Goal: Task Accomplishment & Management: Manage account settings

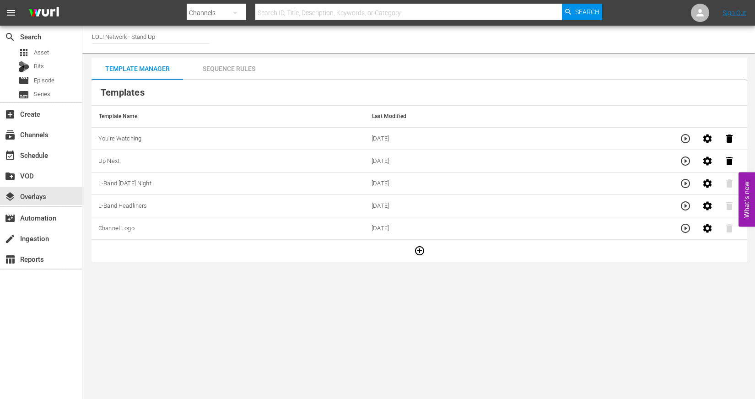
click at [679, 138] on button "button" at bounding box center [685, 139] width 22 height 22
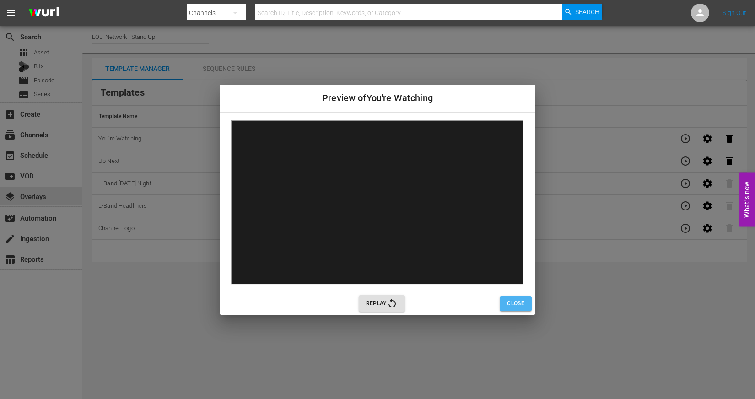
click at [524, 301] on span "Close" at bounding box center [515, 304] width 17 height 10
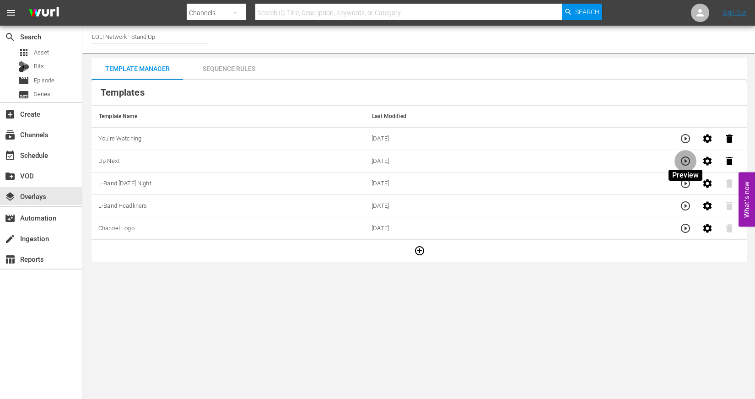
click at [684, 158] on icon "button" at bounding box center [685, 161] width 11 height 11
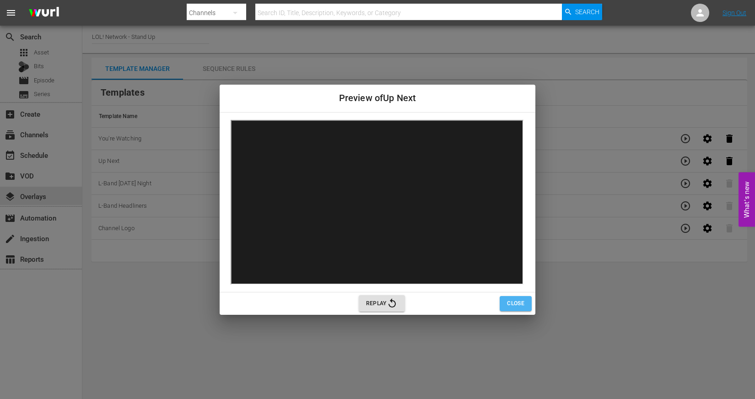
click at [519, 303] on span "Close" at bounding box center [515, 304] width 17 height 10
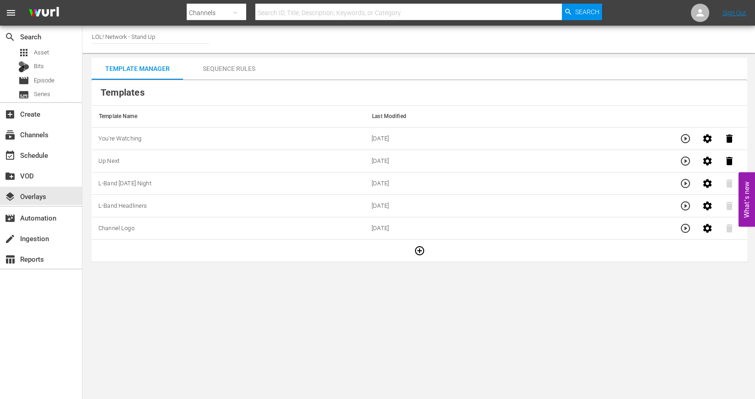
click at [707, 136] on icon "button" at bounding box center [707, 138] width 11 height 11
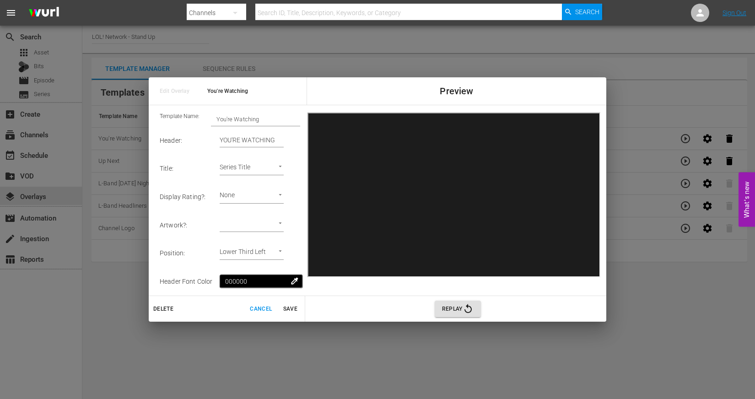
click at [258, 308] on span "Cancel" at bounding box center [261, 309] width 22 height 10
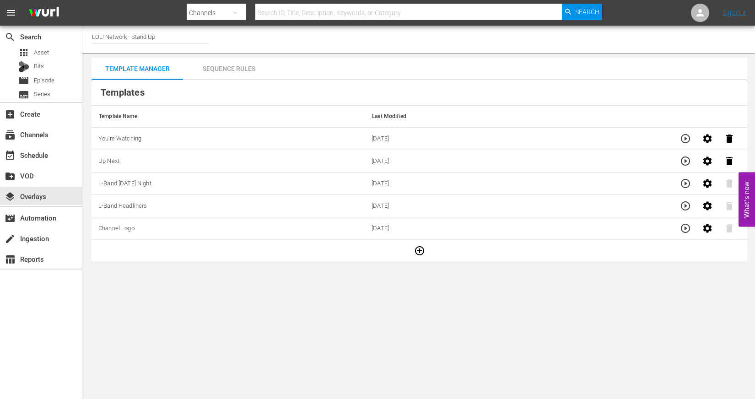
click at [241, 73] on div "Sequence Rules" at bounding box center [228, 69] width 91 height 22
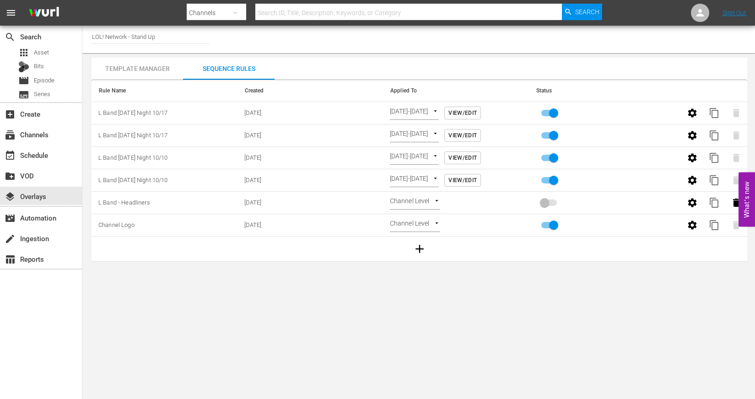
click at [551, 118] on input "primary checkbox" at bounding box center [553, 114] width 52 height 17
checkbox input "false"
click at [554, 129] on input "primary checkbox" at bounding box center [553, 137] width 52 height 17
checkbox input "false"
click at [552, 156] on input "primary checkbox" at bounding box center [553, 159] width 52 height 17
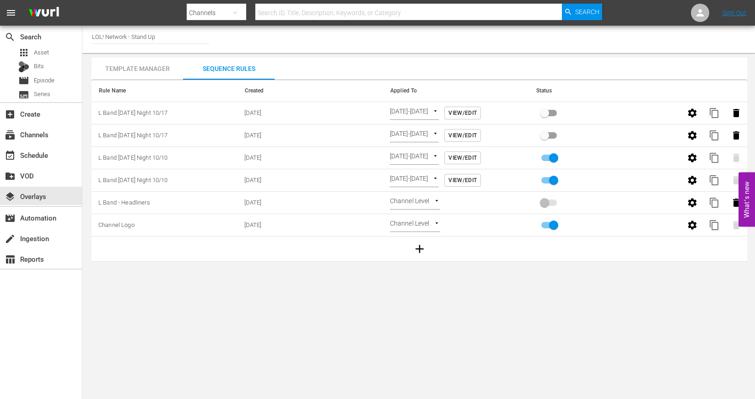
checkbox input "false"
click at [551, 174] on input "primary checkbox" at bounding box center [553, 181] width 52 height 17
checkbox input "false"
click at [192, 109] on td "L Band [DATE] Night 10/17" at bounding box center [164, 113] width 146 height 22
click at [130, 65] on div "Template Manager" at bounding box center [136, 69] width 91 height 22
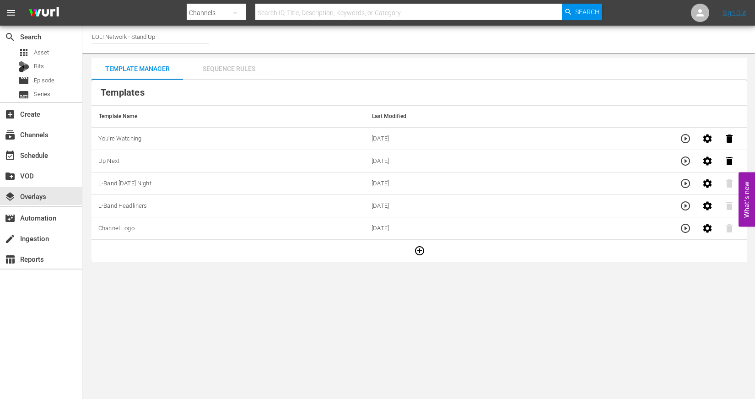
click at [226, 69] on div "Sequence Rules" at bounding box center [228, 69] width 91 height 22
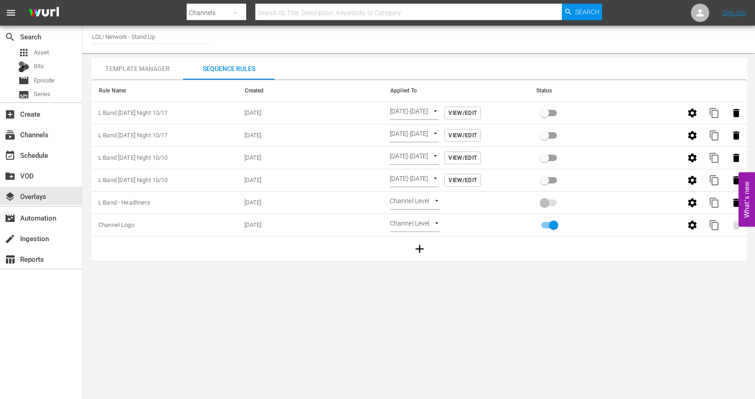
click at [489, 104] on td "[DATE]-[DATE] TIME_OF_DAY View/Edit" at bounding box center [456, 113] width 146 height 22
click at [489, 105] on td "[DATE]-[DATE] TIME_OF_DAY View/Edit" at bounding box center [456, 113] width 146 height 22
click at [477, 114] on span "View/Edit" at bounding box center [462, 113] width 28 height 10
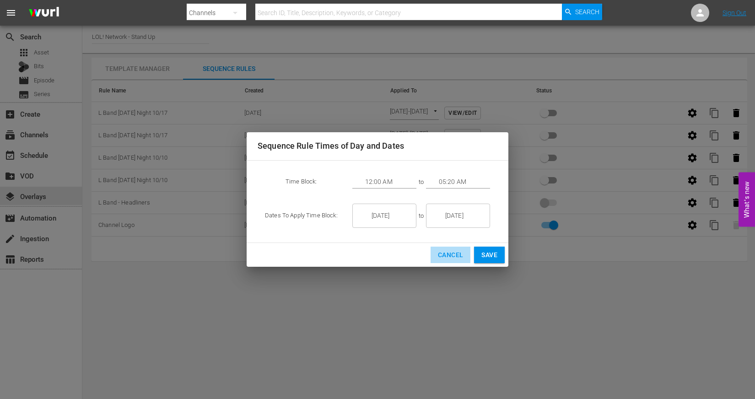
click at [445, 256] on span "Cancel" at bounding box center [450, 254] width 25 height 11
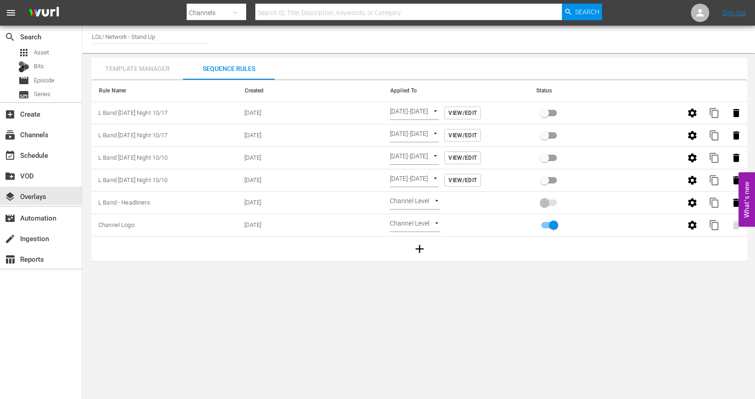
click at [131, 74] on div "Template Manager" at bounding box center [136, 69] width 91 height 22
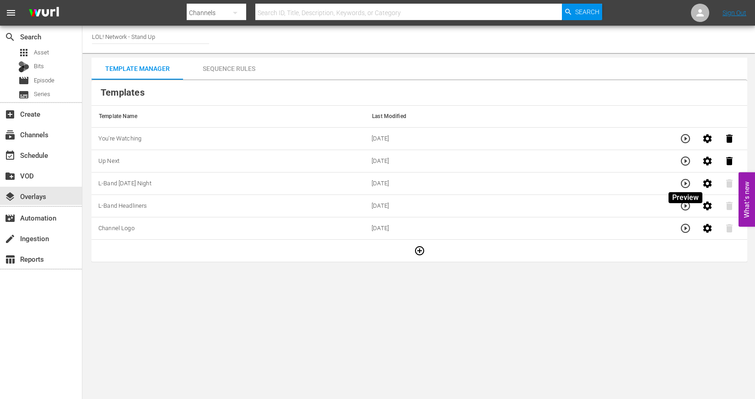
click at [689, 185] on icon "button" at bounding box center [685, 183] width 11 height 11
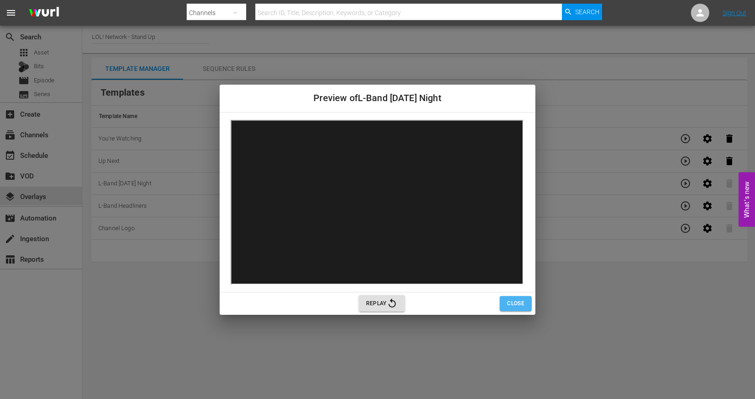
click at [508, 308] on button "Close" at bounding box center [516, 303] width 32 height 15
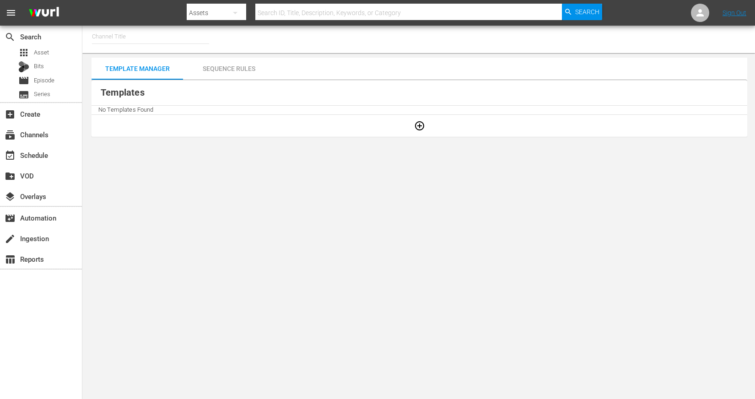
type input "LOL! Network - Stand Up (1067)"
